Goal: Communication & Community: Answer question/provide support

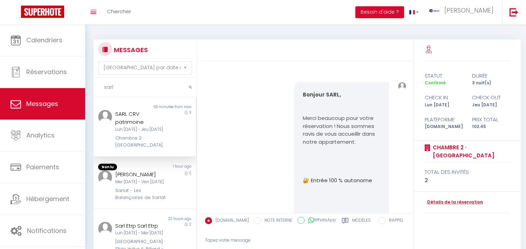
select select "message"
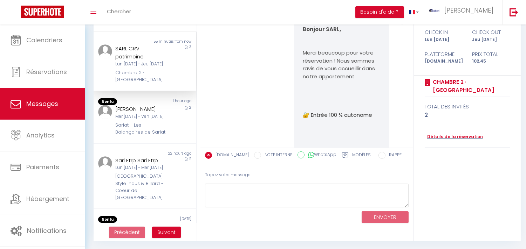
scroll to position [3505, 0]
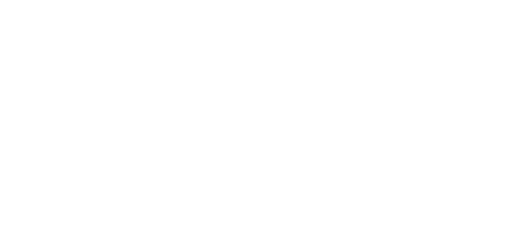
select select "message"
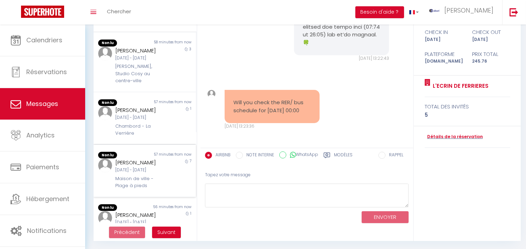
scroll to position [233, 0]
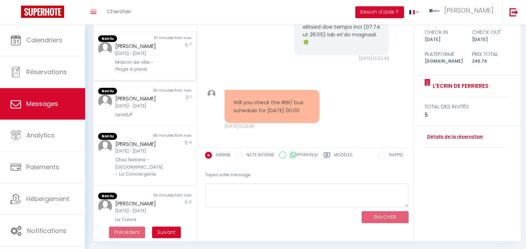
click at [145, 42] on div "57 minutes from now" at bounding box center [170, 38] width 51 height 7
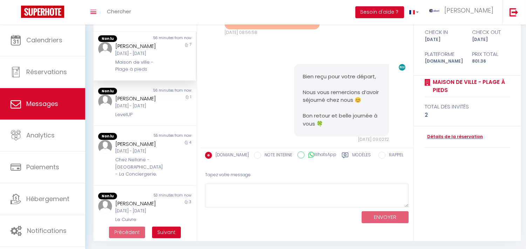
scroll to position [4430, 0]
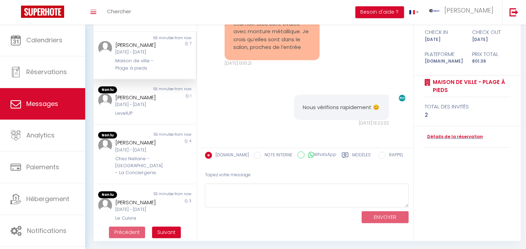
copy div "Durand Philippe"
drag, startPoint x: 113, startPoint y: 58, endPoint x: 203, endPoint y: 162, distance: 137.8
click at [160, 55] on div "Durand Philippe Jeu 04 Sep - Jeu 11 Sep Maison de ville - Plage à pieds" at bounding box center [141, 56] width 60 height 31
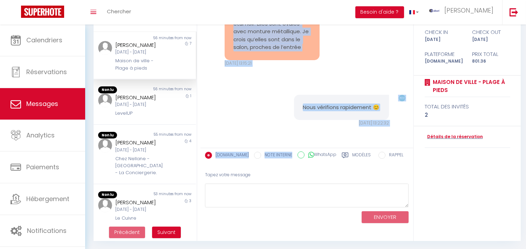
copy pre "Les lunettes sont dans un étui noir. Elles sont ovales avec monture métallique.…"
drag, startPoint x: 230, startPoint y: 120, endPoint x: 308, endPoint y: 47, distance: 106.8
click at [308, 46] on div "Les lunettes sont dans un étui noir. Elles sont ovales avec monture métallique.…" at bounding box center [272, 31] width 95 height 57
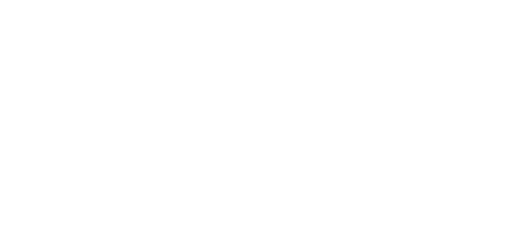
select select "message"
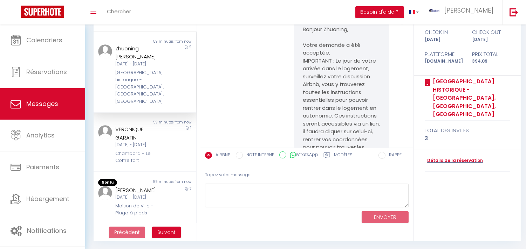
scroll to position [3373, 0]
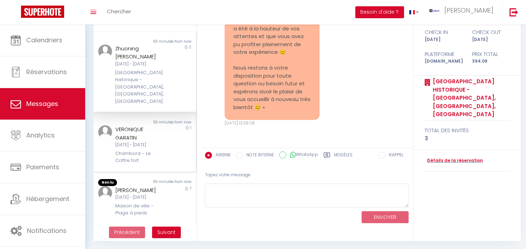
click at [143, 142] on div "Lun 22 Sep - Mar 23 Sep" at bounding box center [140, 145] width 50 height 7
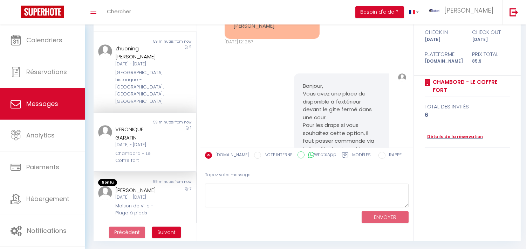
click at [148, 186] on div "Durand Philippe" at bounding box center [140, 190] width 50 height 8
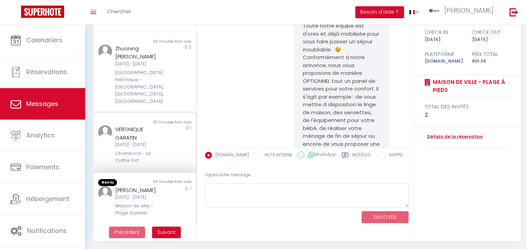
scroll to position [4514, 0]
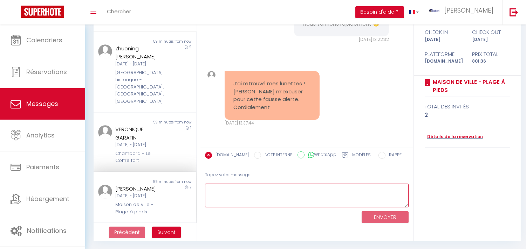
click at [249, 192] on textarea at bounding box center [306, 196] width 203 height 24
type textarea "Bien reçu, Nous restons disponibles si besoin 🍀"
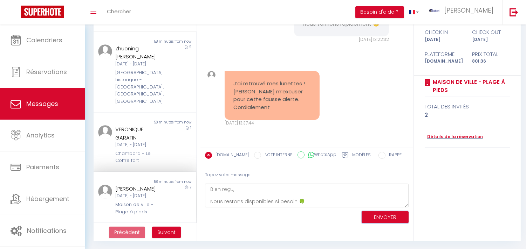
click at [373, 215] on button "ENVOYER" at bounding box center [384, 218] width 47 height 12
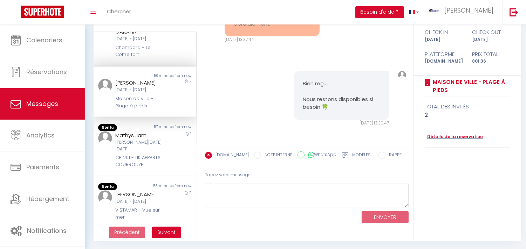
scroll to position [117, 0]
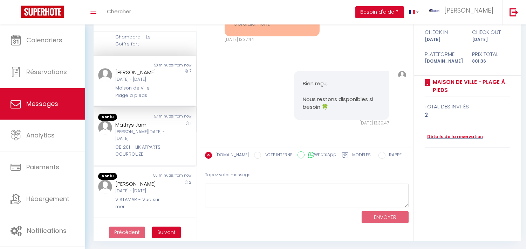
click at [155, 144] on div "CB 201 - LIK APPARTS COURROUZE" at bounding box center [140, 151] width 50 height 14
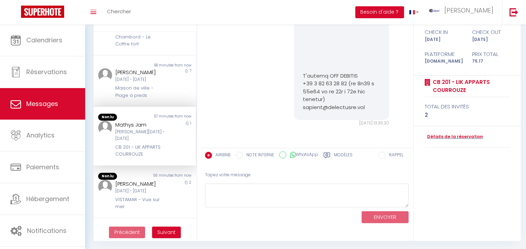
scroll to position [1415, 0]
click at [172, 188] on div "2" at bounding box center [183, 194] width 26 height 31
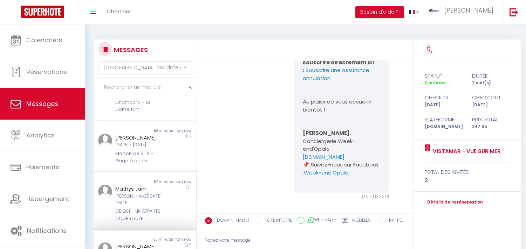
scroll to position [233, 0]
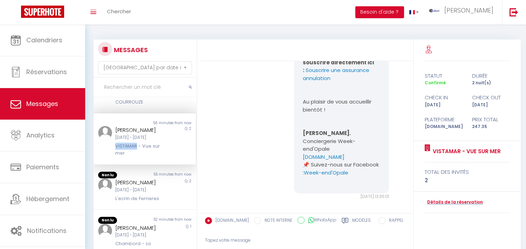
copy div "VISTAMAR"
drag, startPoint x: 113, startPoint y: 143, endPoint x: 135, endPoint y: 142, distance: 22.4
click at [135, 142] on div "Laurie Dekaiser Ven 19 Sep - Dim 21 Sep VISTAMAR - Vue sur mer" at bounding box center [141, 141] width 60 height 31
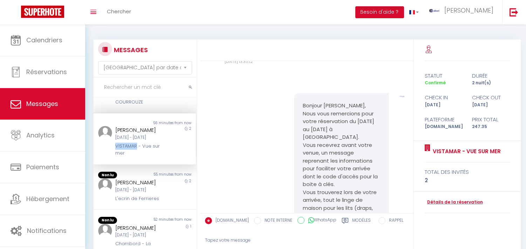
scroll to position [117, 0]
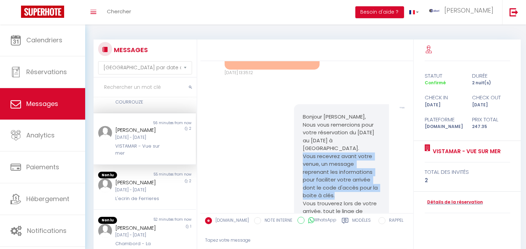
copy p "Vous recevrez avant votre venue, un message reprenant les informations pour fac…"
drag, startPoint x: 340, startPoint y: 194, endPoint x: 299, endPoint y: 160, distance: 53.7
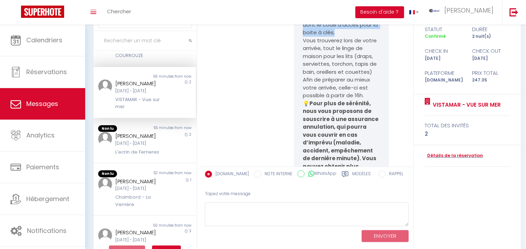
scroll to position [65, 0]
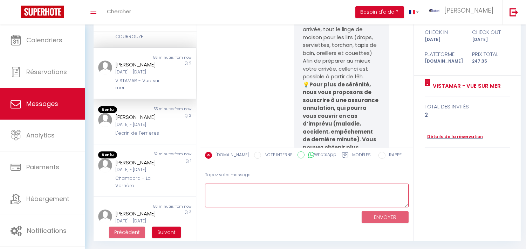
click at [299, 200] on textarea at bounding box center [306, 196] width 203 height 24
paste textarea "Bonjour Laura, Nous vous remercions de nous avoir informé, nous serons ravis de…"
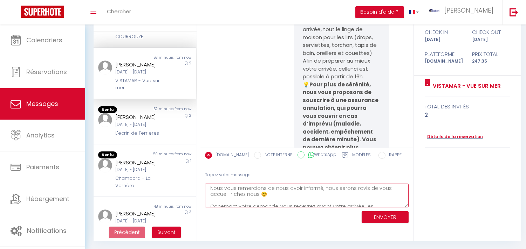
scroll to position [0, 0]
click at [242, 189] on textarea "Bonjour Laura, Nous vous remercions de nous avoir informé, nous serons ravis de…" at bounding box center [306, 196] width 203 height 24
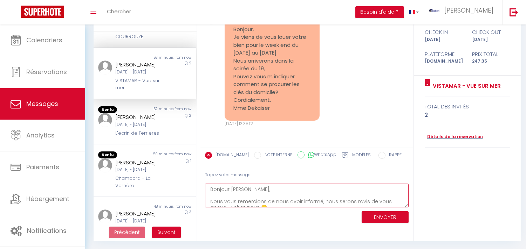
click at [308, 199] on textarea "Bonjour Laurie, Nous vous remercions de nous avoir informé, nous serons ravis d…" at bounding box center [306, 196] width 203 height 24
type textarea "Bonjour Laurie, Nous vous remercions de nous avoir informé, nous serons ravis d…"
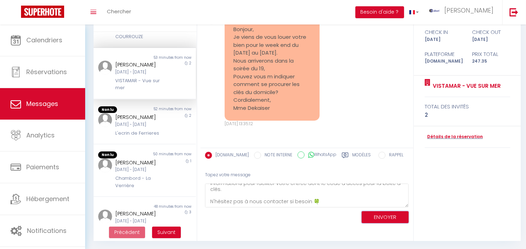
click at [385, 214] on button "ENVOYER" at bounding box center [384, 218] width 47 height 12
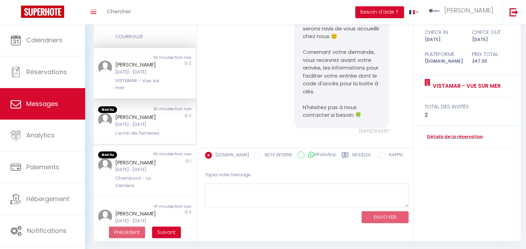
click at [162, 130] on div "Sara Rehman Ven 28 Nov - Dim 30 Nov L'ecrin de Ferrieres" at bounding box center [141, 125] width 60 height 24
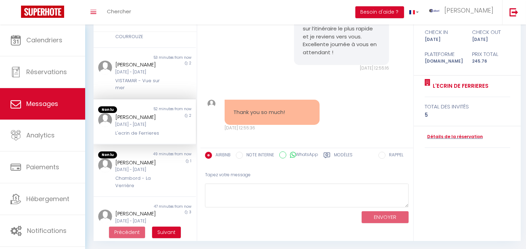
scroll to position [4763, 0]
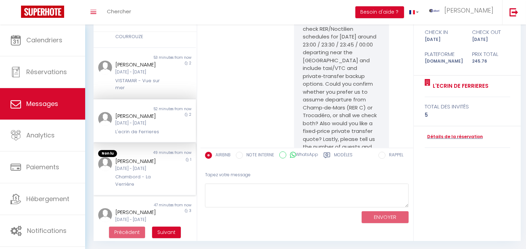
click at [162, 166] on div "Grace Bramwell Mer 10 Sep - Jeu 11 Sep Chambord - La Verrière" at bounding box center [141, 172] width 60 height 31
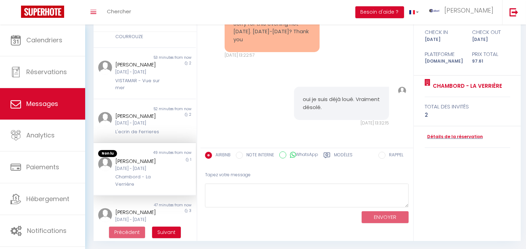
scroll to position [350, 0]
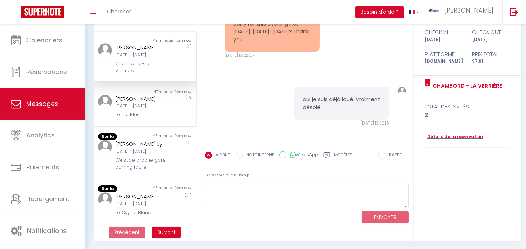
click at [152, 111] on div "Le nid Bleu" at bounding box center [140, 114] width 50 height 7
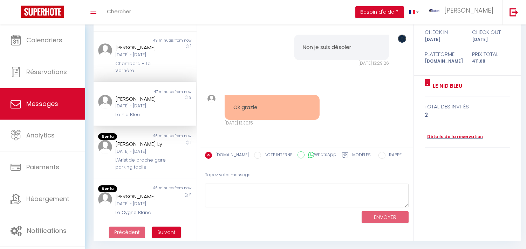
scroll to position [1965, 0]
click at [157, 136] on div "46 minutes from now" at bounding box center [170, 136] width 51 height 7
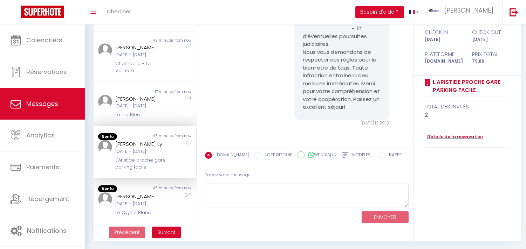
scroll to position [888, 0]
click at [157, 186] on div "46 minutes from now" at bounding box center [170, 189] width 51 height 7
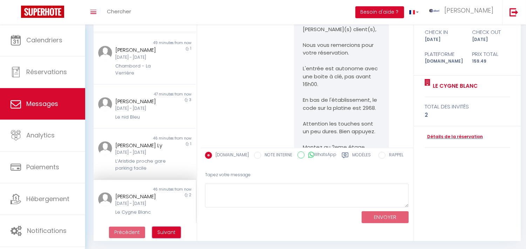
click at [177, 227] on button "Suivant" at bounding box center [166, 233] width 29 height 12
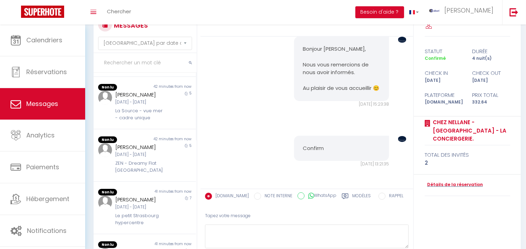
scroll to position [0, 0]
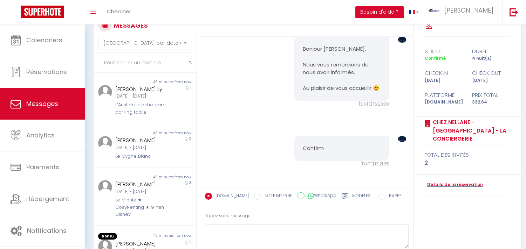
click at [134, 60] on input "text" at bounding box center [145, 63] width 103 height 20
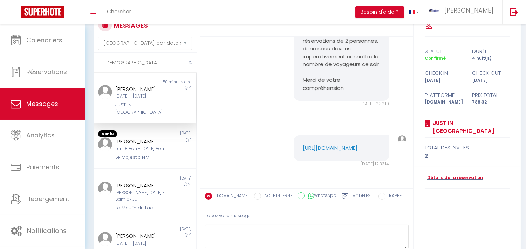
scroll to position [4065, 0]
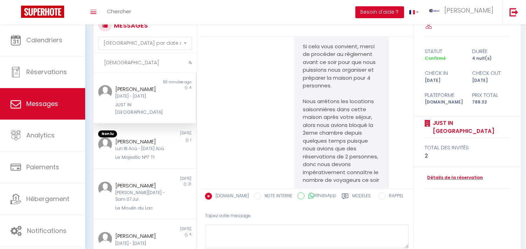
type input "farida"
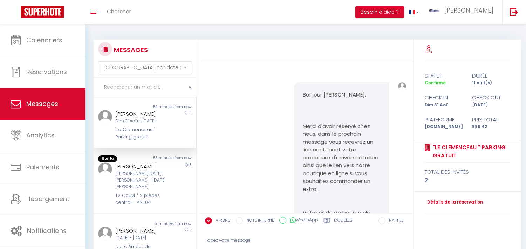
select select "message"
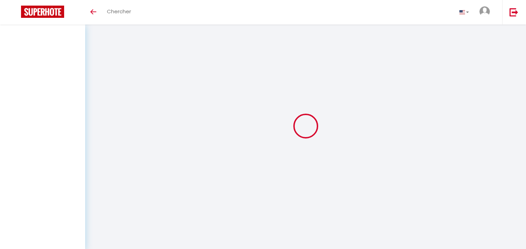
select select "message"
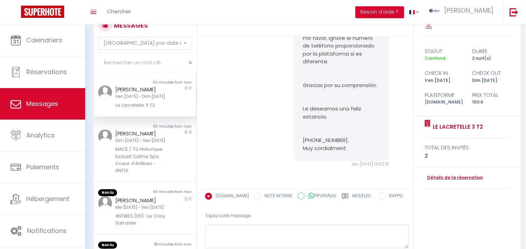
click at [124, 63] on input "text" at bounding box center [145, 63] width 103 height 20
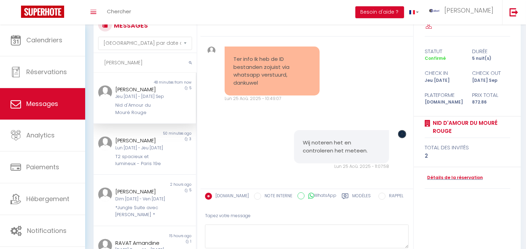
scroll to position [4072, 0]
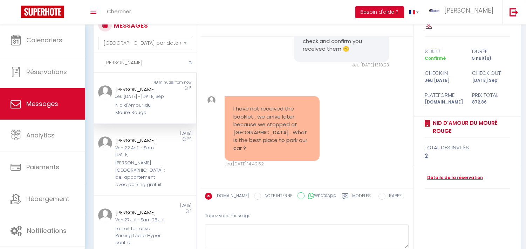
type input "mandy"
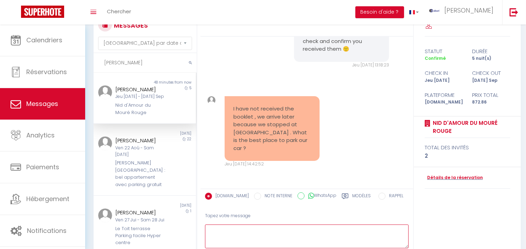
click at [289, 237] on textarea at bounding box center [306, 237] width 203 height 24
paste textarea "Mandy, Could you please send us your email address so we can resend you the lin…"
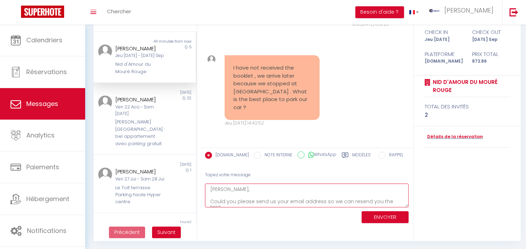
scroll to position [36, 0]
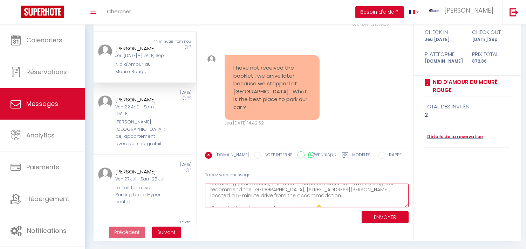
type textarea "Mandy, Could you please send us your email address so we can resend you the lin…"
click at [379, 213] on button "ENVOYER" at bounding box center [384, 218] width 47 height 12
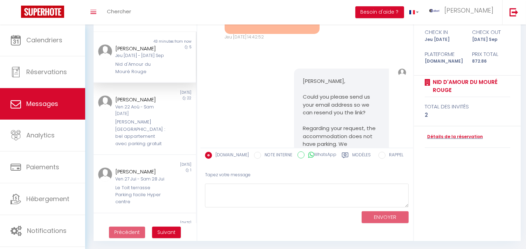
scroll to position [4266, 0]
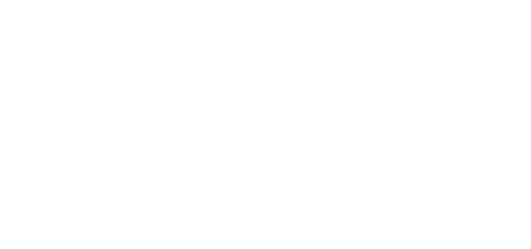
select select "message"
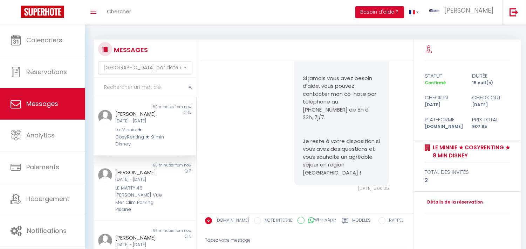
click at [139, 92] on input "text" at bounding box center [145, 88] width 103 height 20
type input "m"
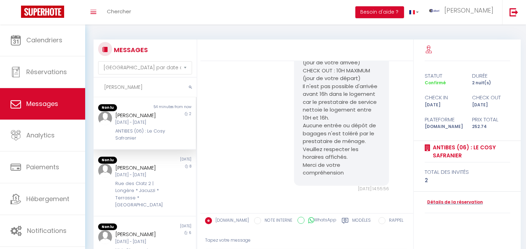
type input "[PERSON_NAME]"
click at [144, 122] on div "Mer [DATE] - Ven [DATE]" at bounding box center [140, 122] width 50 height 7
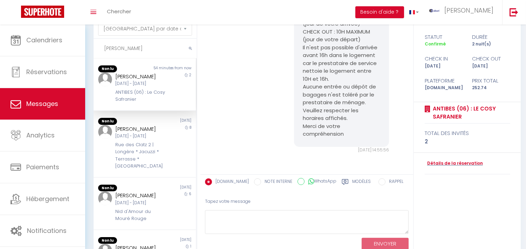
scroll to position [65, 0]
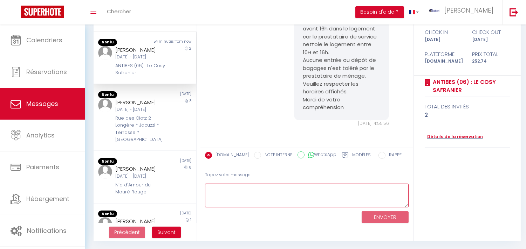
click at [295, 202] on textarea at bounding box center [306, 196] width 203 height 24
paste textarea "Hello [PERSON_NAME], We are also looking forward to welcoming you to our home 😊…"
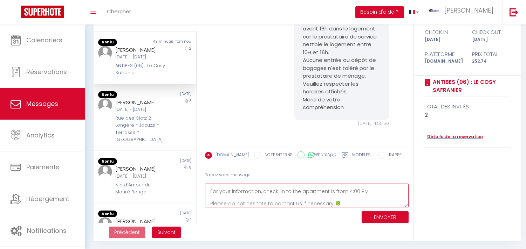
scroll to position [0, 0]
type textarea "Hello [PERSON_NAME], We are also looking forward to welcoming you to our home 😊…"
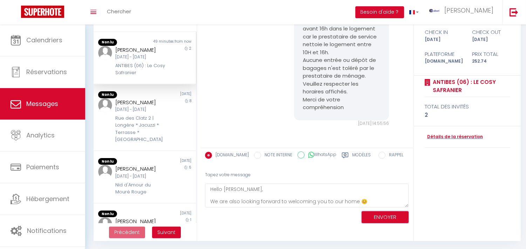
click at [371, 214] on button "ENVOYER" at bounding box center [384, 218] width 47 height 12
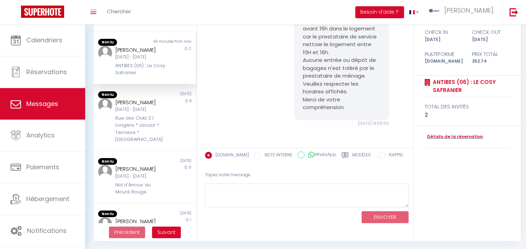
scroll to position [931, 0]
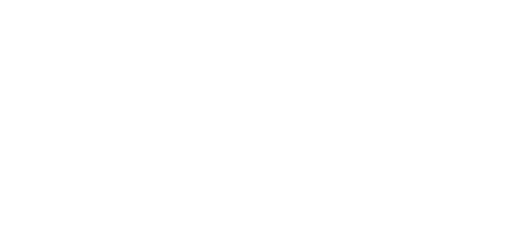
select select "message"
